Goal: Check status: Check status

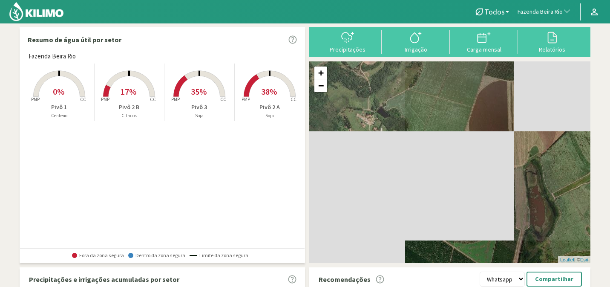
click at [550, 14] on span "Fazenda Beira Rio" at bounding box center [540, 12] width 45 height 9
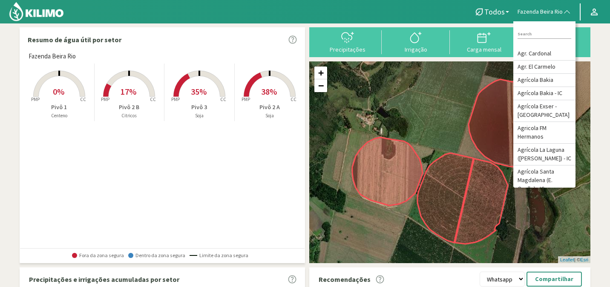
click at [523, 30] on input at bounding box center [545, 34] width 54 height 9
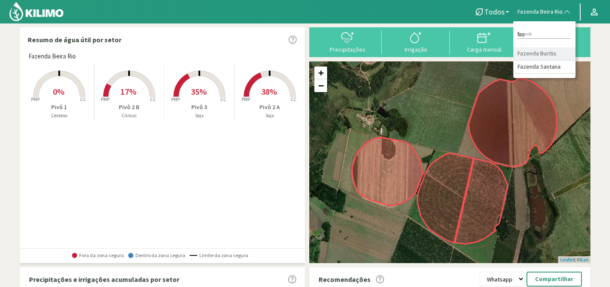
type input "faz"
click at [552, 54] on li "Fazenda Buritis" at bounding box center [545, 53] width 62 height 13
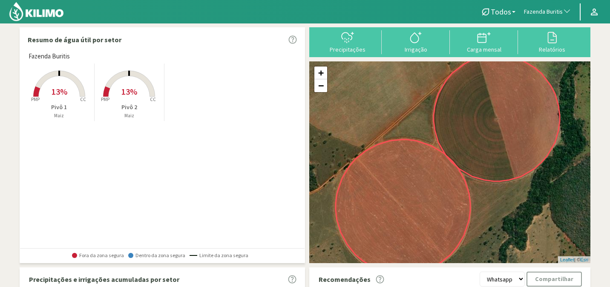
click at [121, 90] on span "13%" at bounding box center [129, 91] width 16 height 11
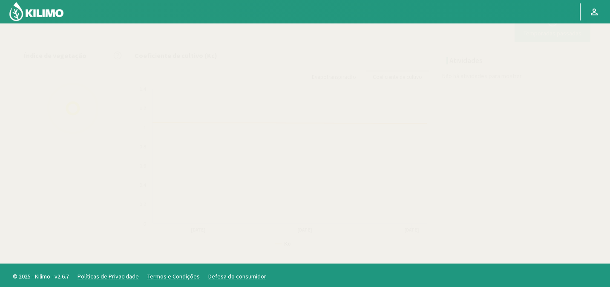
scroll to position [115, 0]
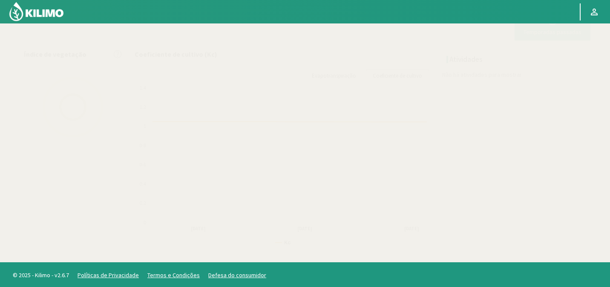
select select "103: Object"
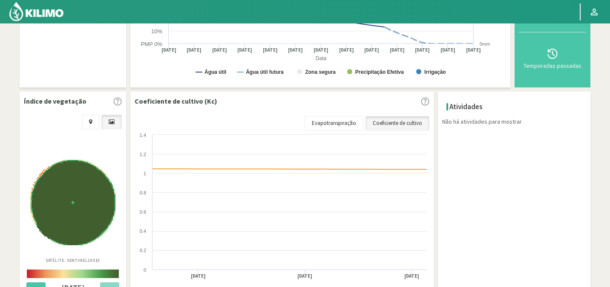
scroll to position [202, 0]
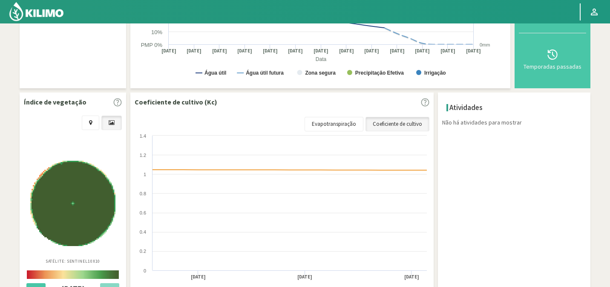
click at [72, 214] on img at bounding box center [72, 203] width 85 height 85
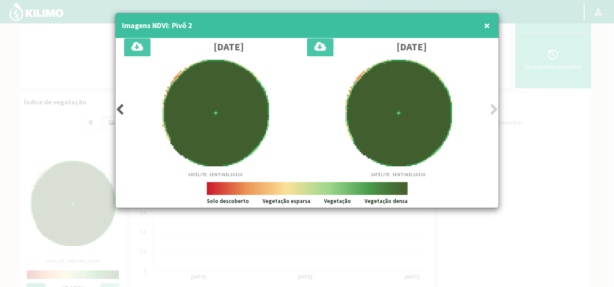
click at [117, 107] on icon at bounding box center [119, 110] width 9 height 12
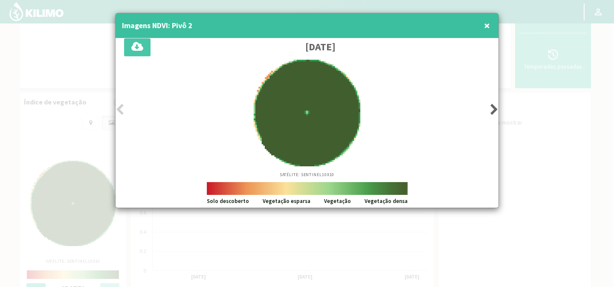
click at [484, 29] on span "×" at bounding box center [487, 25] width 6 height 14
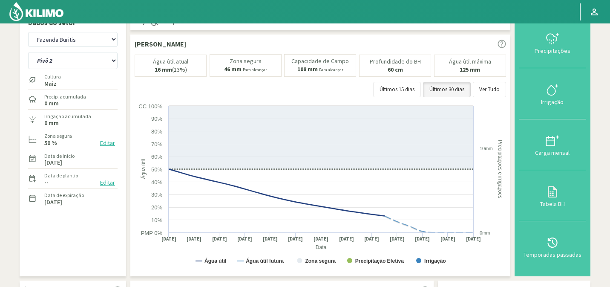
scroll to position [5, 0]
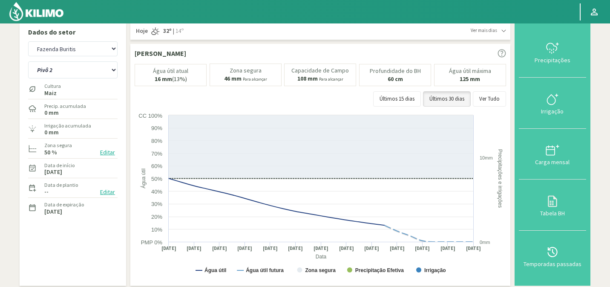
click at [75, 88] on div "Cultura Maiz" at bounding box center [72, 89] width 89 height 18
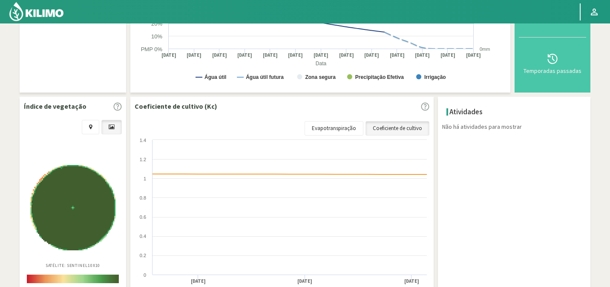
scroll to position [197, 0]
click at [70, 227] on img at bounding box center [72, 207] width 85 height 85
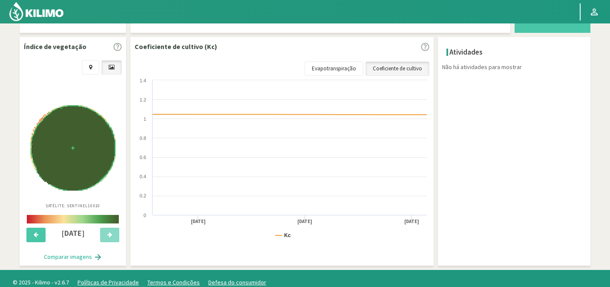
scroll to position [257, 0]
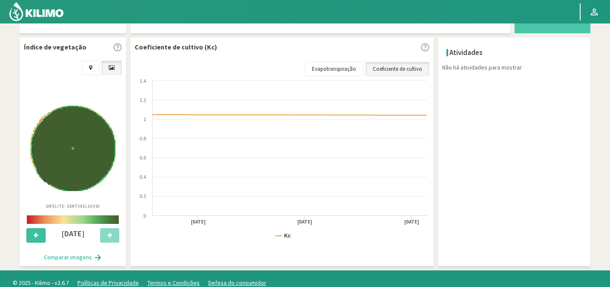
click at [34, 234] on icon at bounding box center [36, 235] width 5 height 6
click at [114, 236] on button at bounding box center [109, 235] width 19 height 14
click at [69, 109] on img at bounding box center [72, 148] width 85 height 85
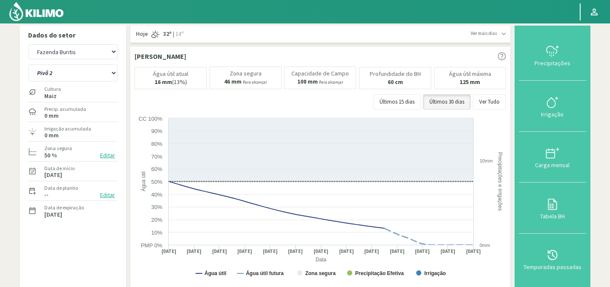
scroll to position [0, 0]
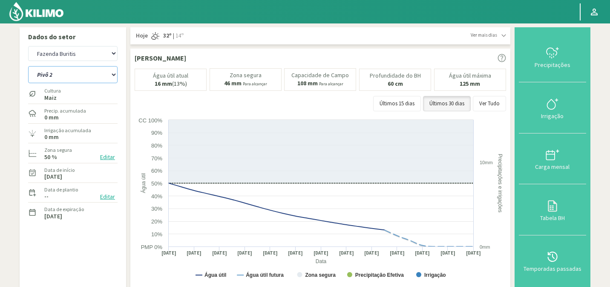
click at [100, 78] on select "Pivô 1 Pivô 2" at bounding box center [72, 74] width 89 height 17
click at [28, 66] on select "Pivô 1 Pivô 2" at bounding box center [72, 74] width 89 height 17
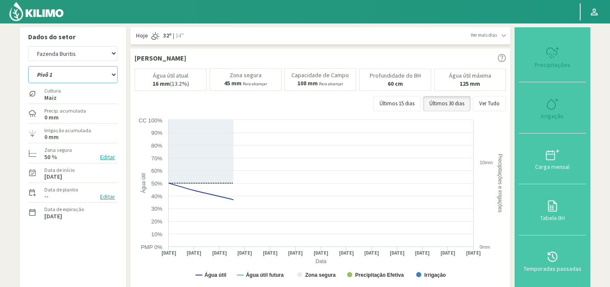
select select "1: Object"
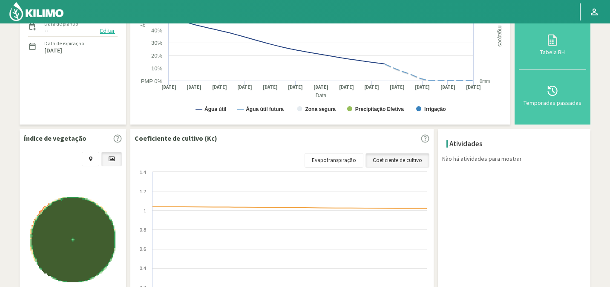
select select "383: Object"
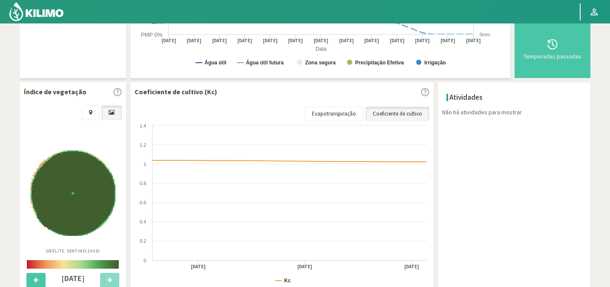
scroll to position [218, 0]
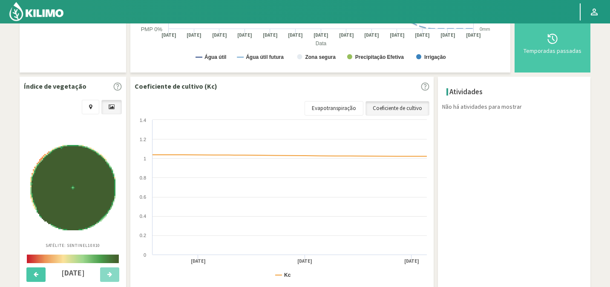
select select "2: Object"
click at [70, 178] on img at bounding box center [72, 188] width 85 height 84
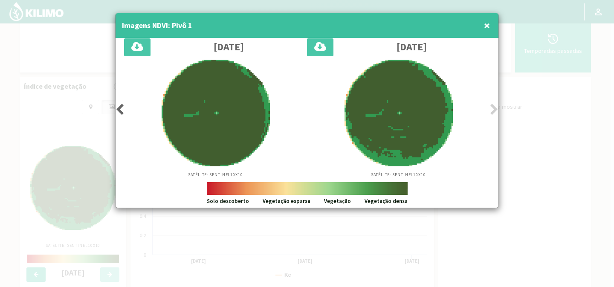
click at [117, 113] on icon at bounding box center [119, 110] width 9 height 12
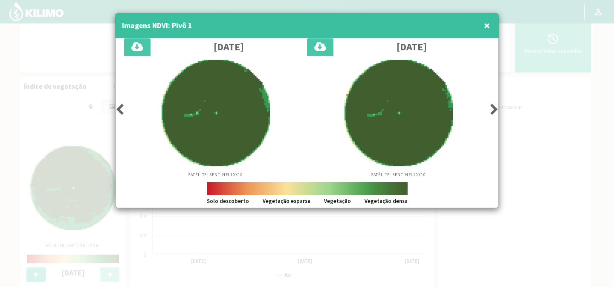
click at [491, 107] on icon at bounding box center [494, 110] width 9 height 12
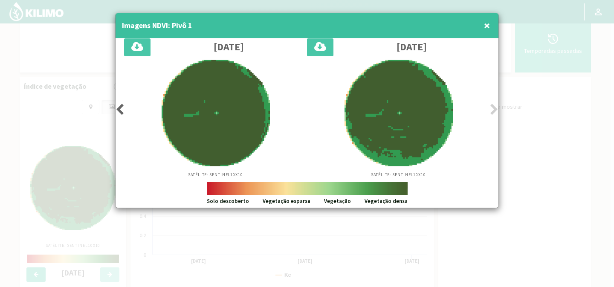
click at [489, 29] on span "×" at bounding box center [487, 25] width 6 height 14
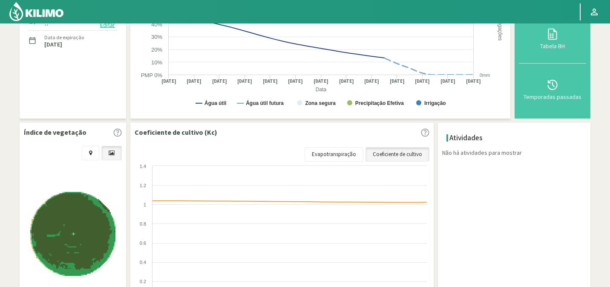
scroll to position [266, 0]
